Goal: Check status

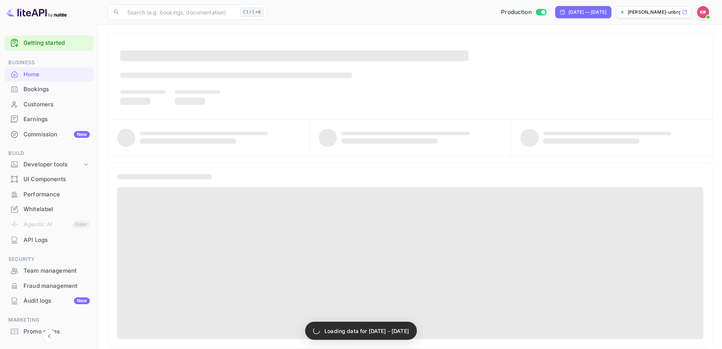
click at [47, 89] on div "Bookings" at bounding box center [57, 89] width 66 height 9
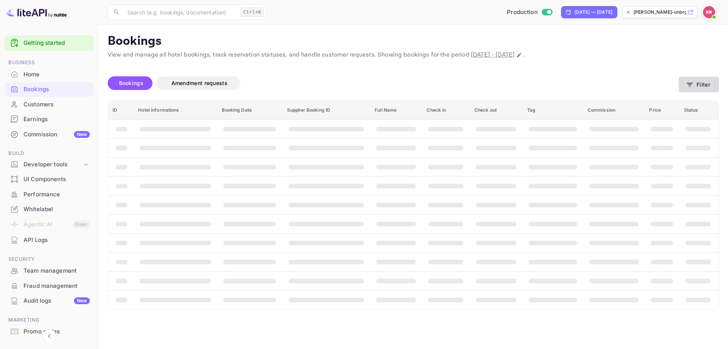
click at [699, 82] on button "Filter" at bounding box center [699, 85] width 40 height 16
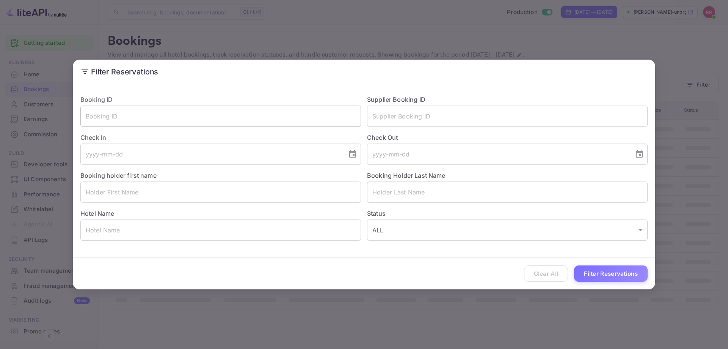
click at [212, 116] on input "text" at bounding box center [220, 115] width 281 height 21
paste input "jatSSYUJN"
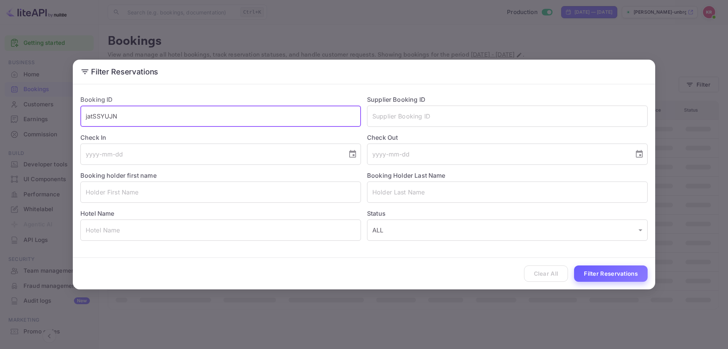
type input "jatSSYUJN"
click at [608, 276] on button "Filter Reservations" at bounding box center [611, 273] width 74 height 16
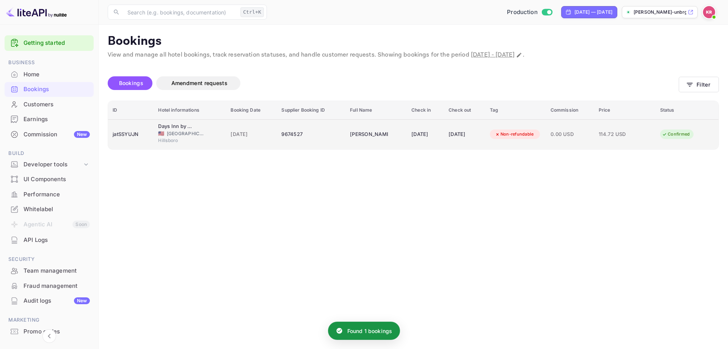
click at [240, 137] on span "[DATE]" at bounding box center [252, 134] width 42 height 8
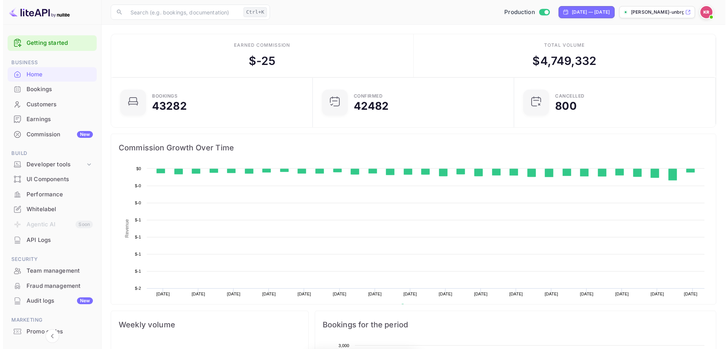
scroll to position [118, 191]
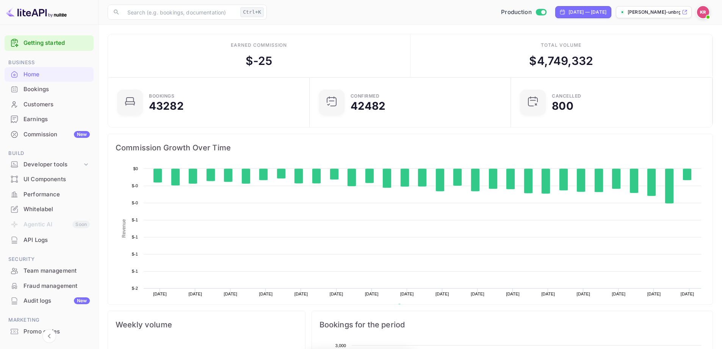
click at [42, 87] on div "Bookings" at bounding box center [57, 89] width 66 height 9
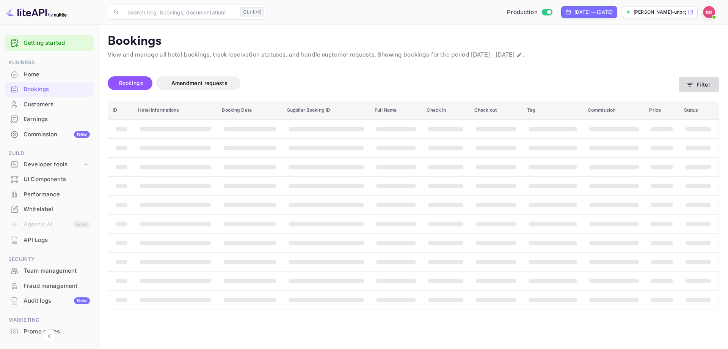
click at [692, 81] on icon "button" at bounding box center [690, 85] width 8 height 8
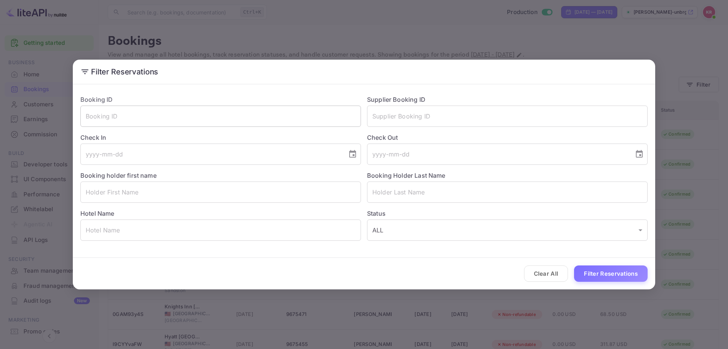
click at [185, 119] on input "text" at bounding box center [220, 115] width 281 height 21
paste input "pnZ6uRcdw"
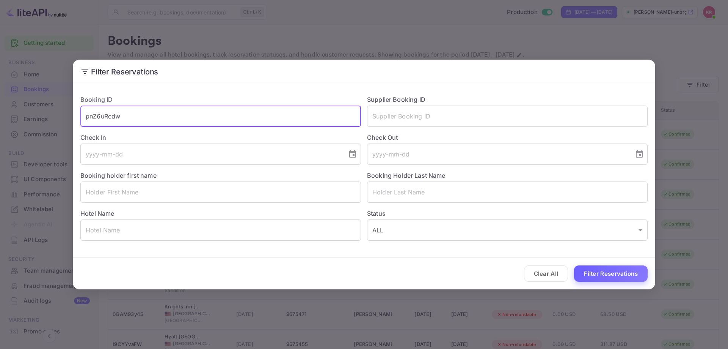
type input "pnZ6uRcdw"
click at [600, 275] on button "Filter Reservations" at bounding box center [611, 273] width 74 height 16
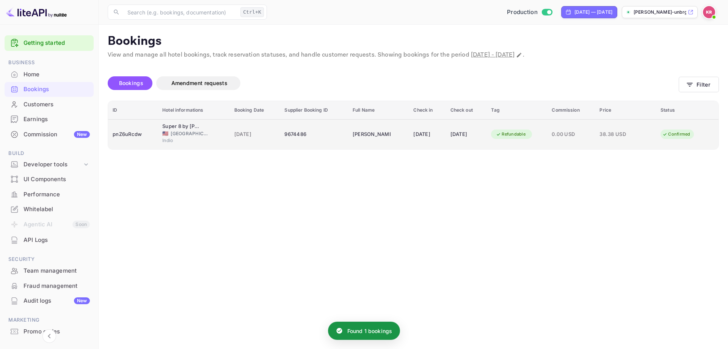
click at [445, 135] on td "[DATE]" at bounding box center [427, 134] width 37 height 30
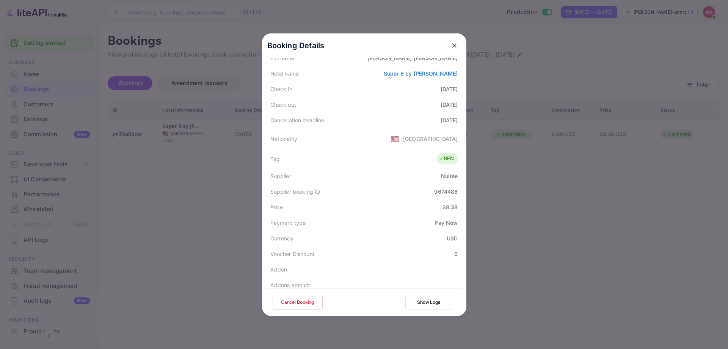
scroll to position [114, 0]
